Goal: Task Accomplishment & Management: Manage account settings

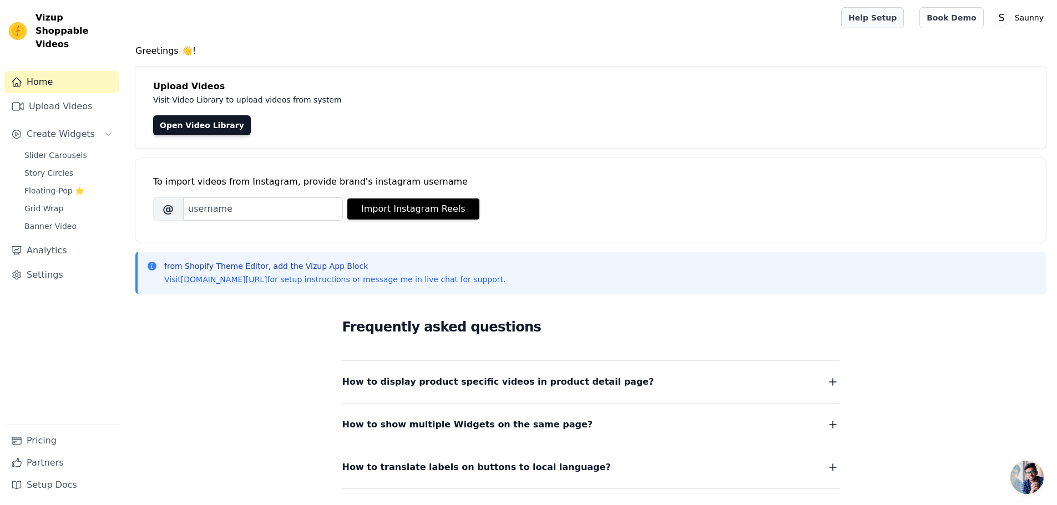
click at [884, 18] on link "Help Setup" at bounding box center [872, 17] width 63 height 21
click at [80, 490] on link "Setup Docs" at bounding box center [61, 485] width 115 height 22
click at [66, 265] on link "Settings" at bounding box center [61, 275] width 115 height 22
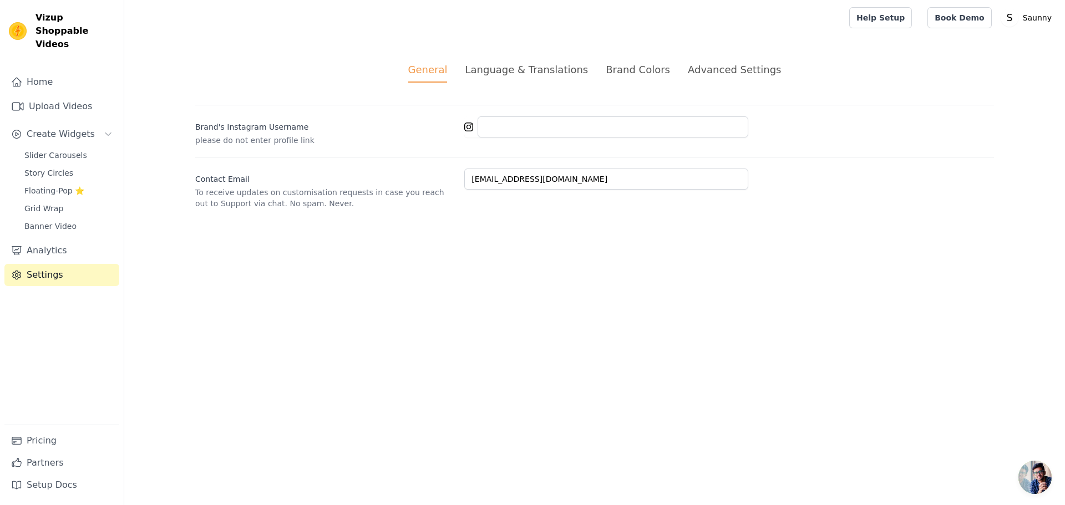
click at [528, 80] on li "Language & Translations" at bounding box center [526, 72] width 123 height 21
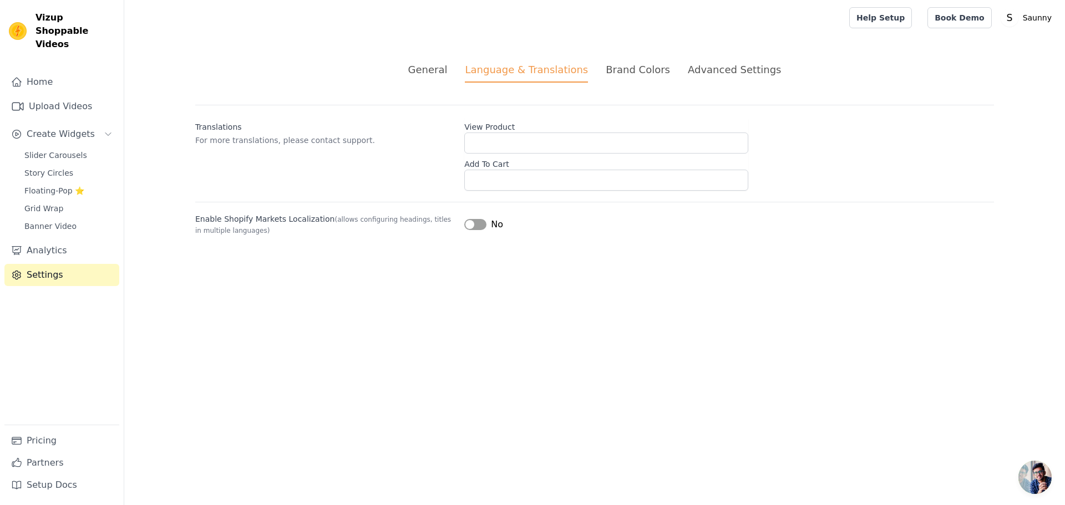
click at [610, 76] on div "Brand Colors" at bounding box center [638, 69] width 64 height 15
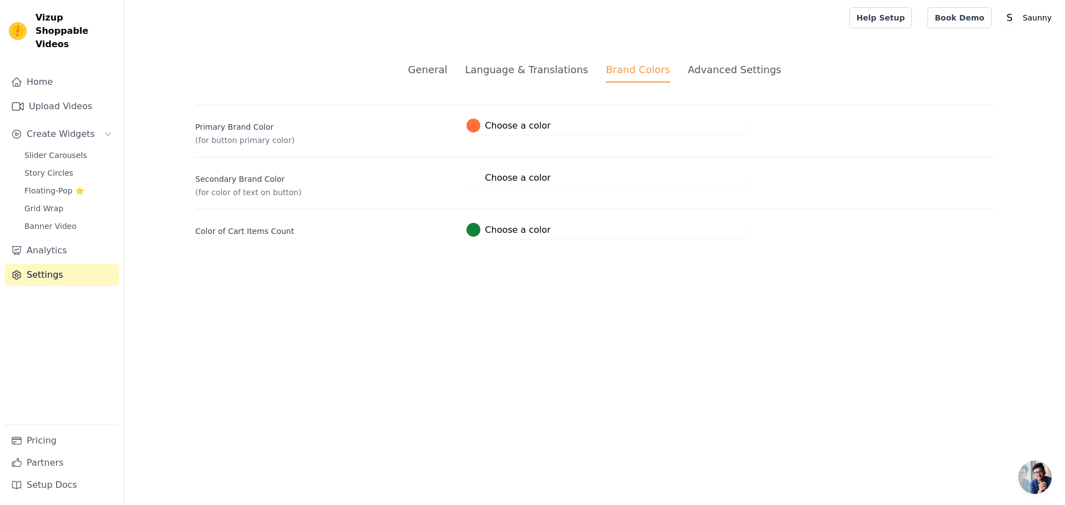
click at [724, 64] on div "Advanced Settings" at bounding box center [734, 69] width 93 height 15
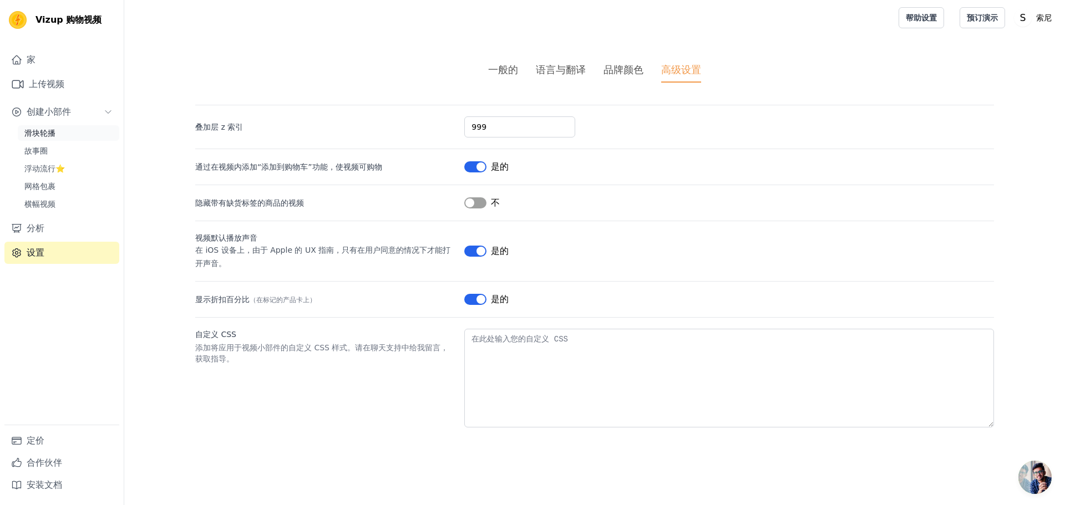
click at [62, 134] on link "滑块轮播" at bounding box center [69, 133] width 102 height 16
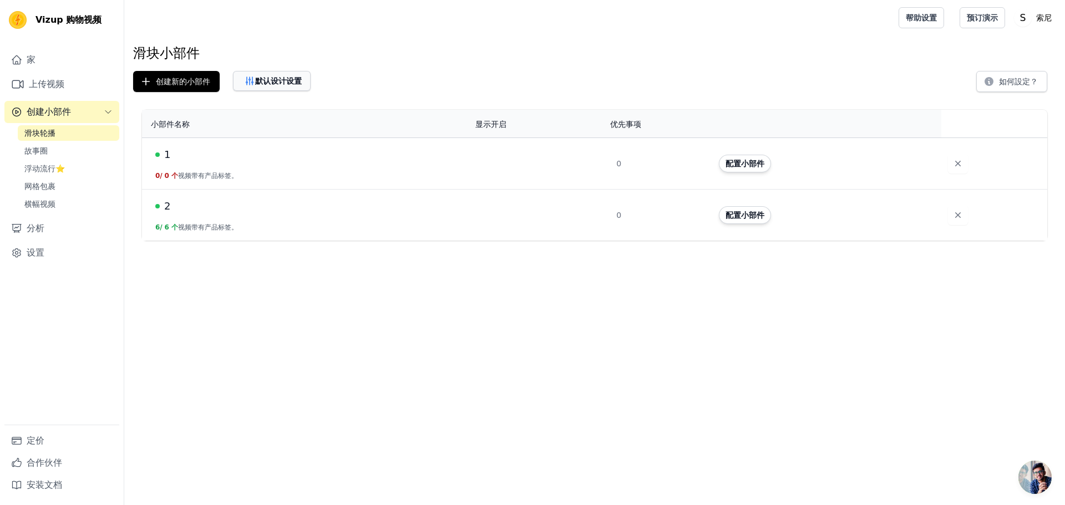
click at [280, 90] on button "默认设计设置" at bounding box center [272, 81] width 78 height 20
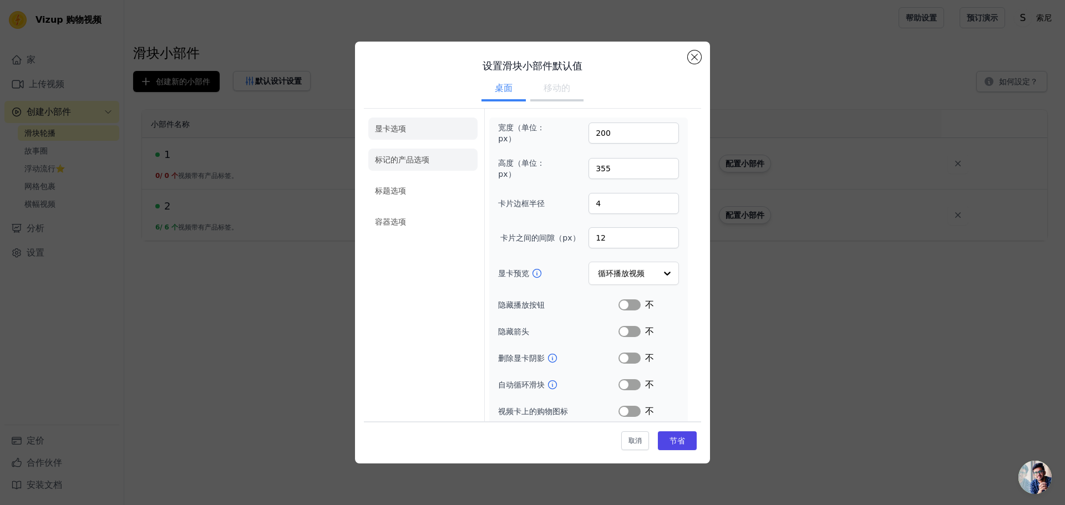
click at [422, 164] on font "标记的产品选项" at bounding box center [402, 159] width 54 height 9
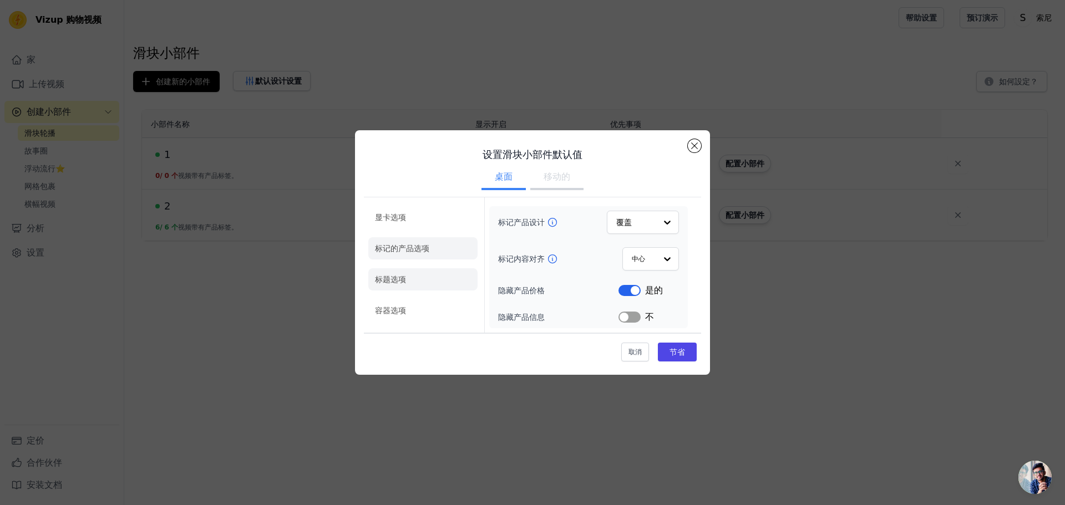
click at [409, 283] on li "标题选项" at bounding box center [422, 279] width 109 height 22
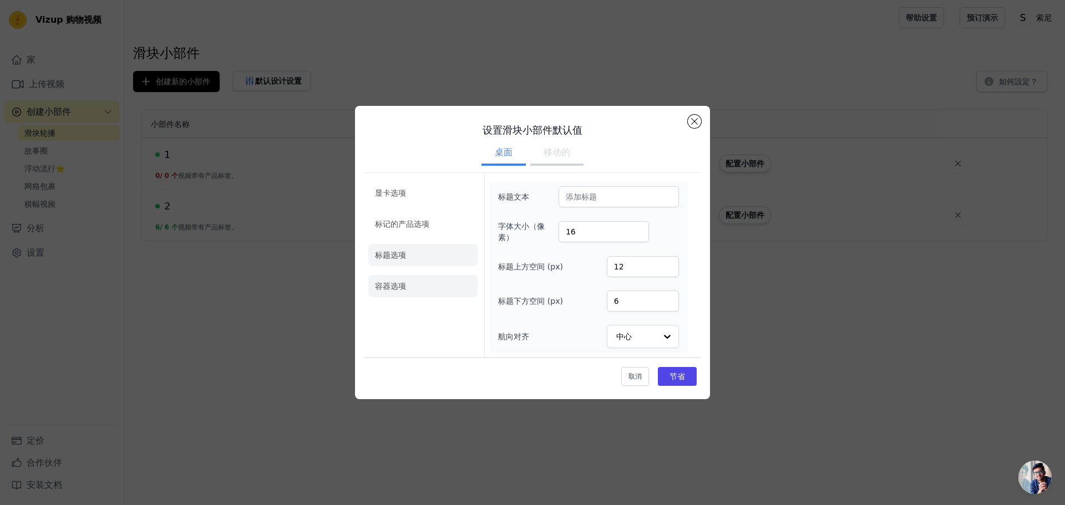
click at [409, 282] on li "容器选项" at bounding box center [422, 286] width 109 height 22
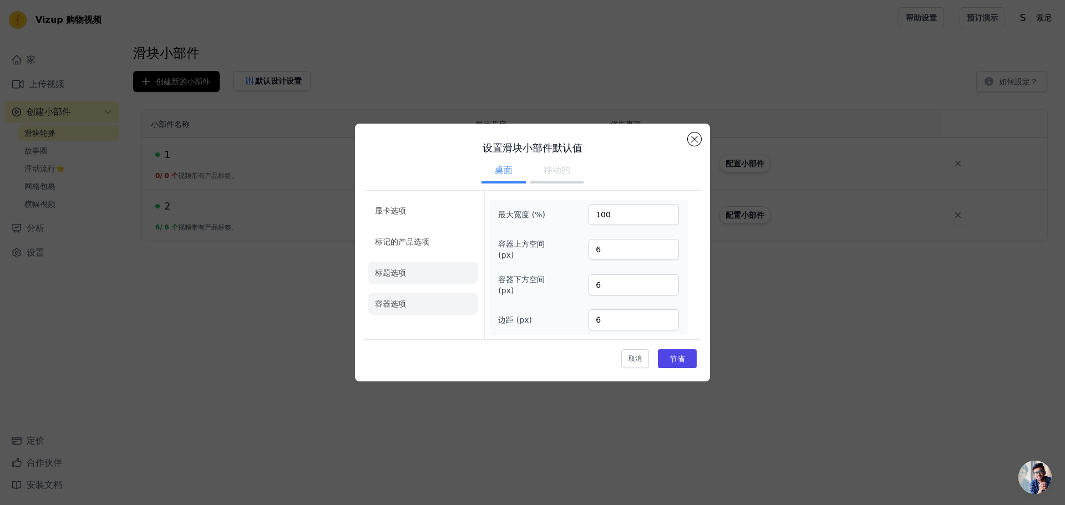
click at [414, 272] on li "标题选项" at bounding box center [422, 273] width 109 height 22
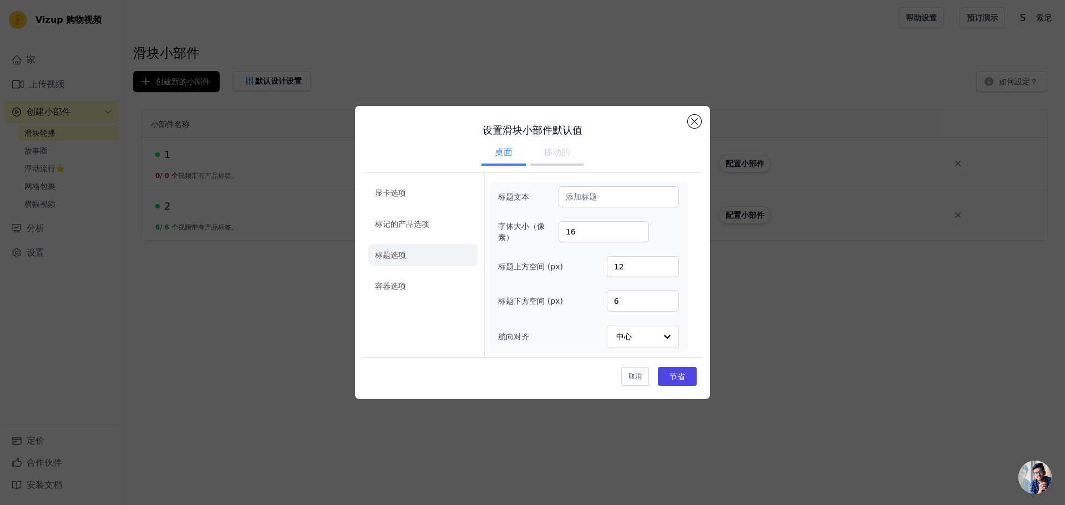
click at [555, 145] on button "移动的" at bounding box center [556, 153] width 53 height 24
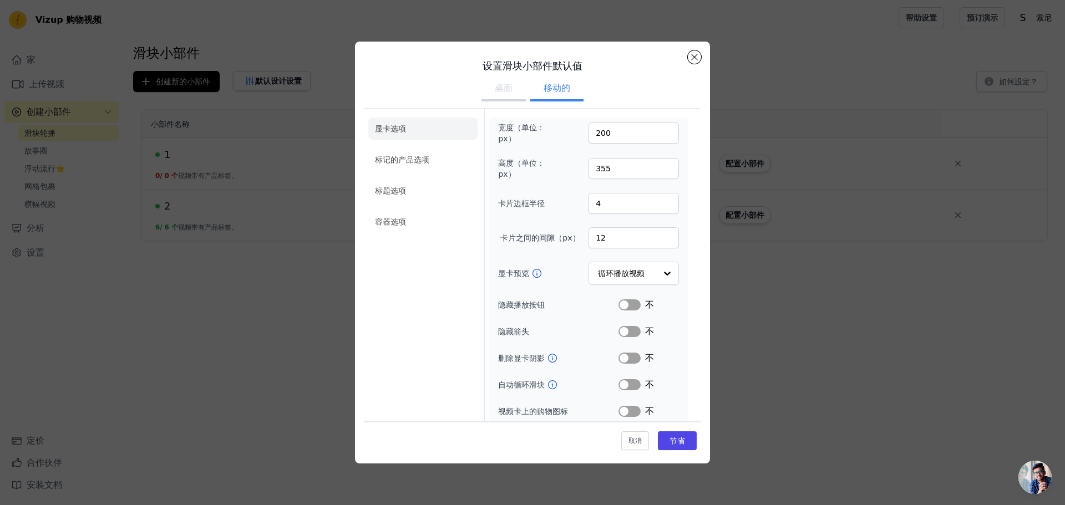
click at [686, 62] on h3 "设置滑块小部件默认值" at bounding box center [532, 65] width 337 height 13
click at [700, 57] on button "关闭模式" at bounding box center [694, 56] width 13 height 13
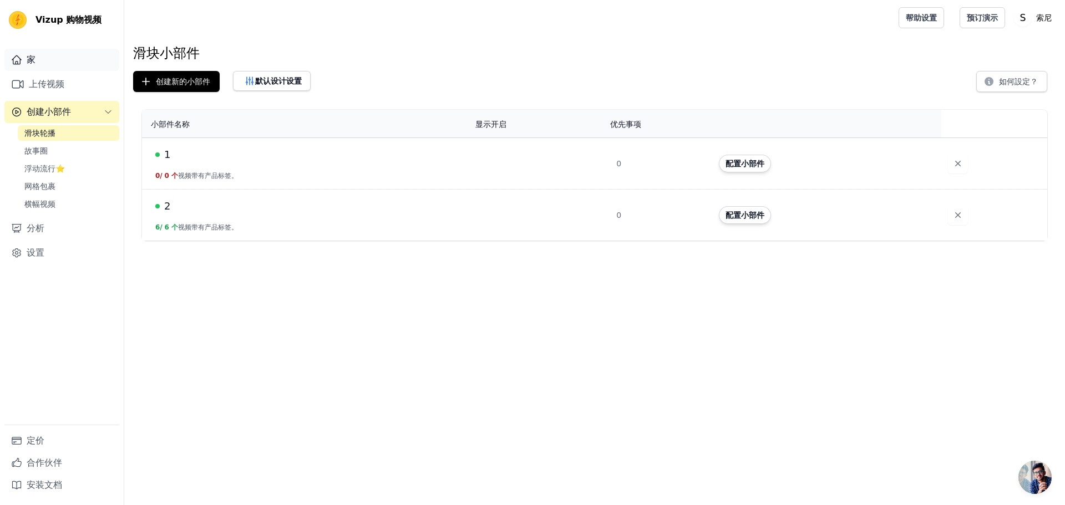
click at [48, 50] on link "家" at bounding box center [61, 60] width 115 height 22
